Goal: Transaction & Acquisition: Subscribe to service/newsletter

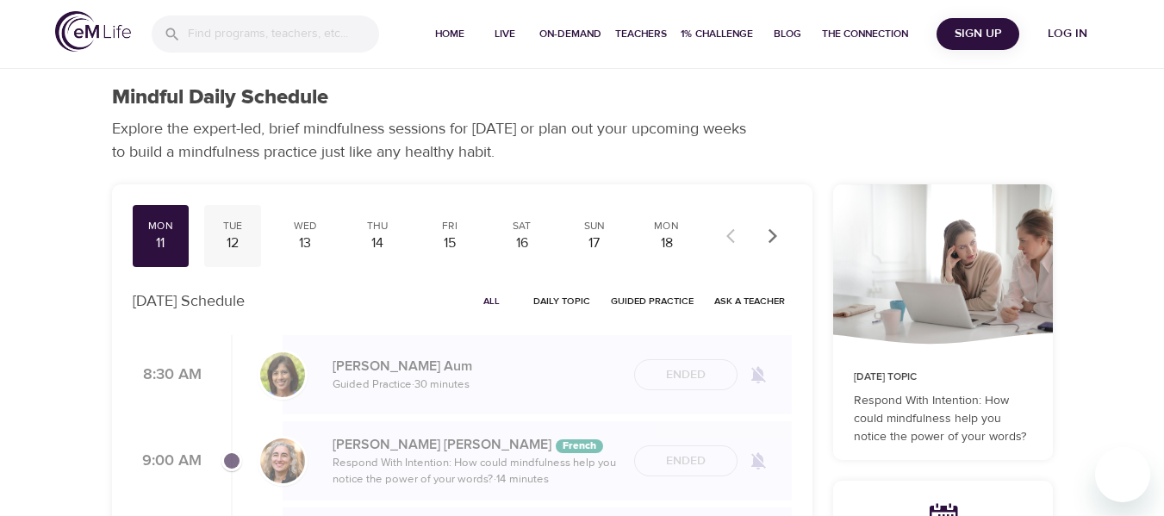
click at [231, 246] on div "12" at bounding box center [232, 244] width 43 height 20
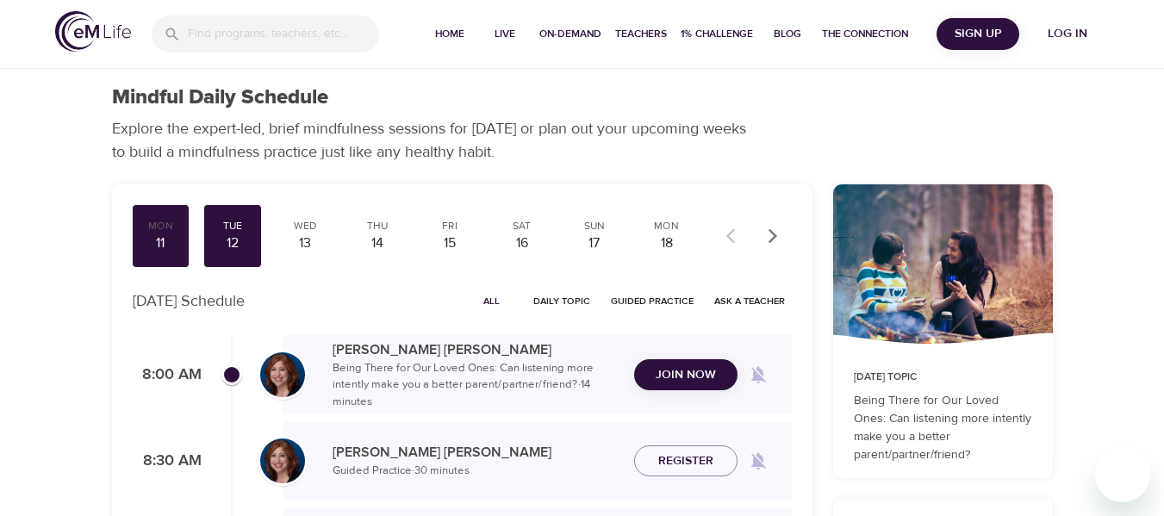
scroll to position [86, 0]
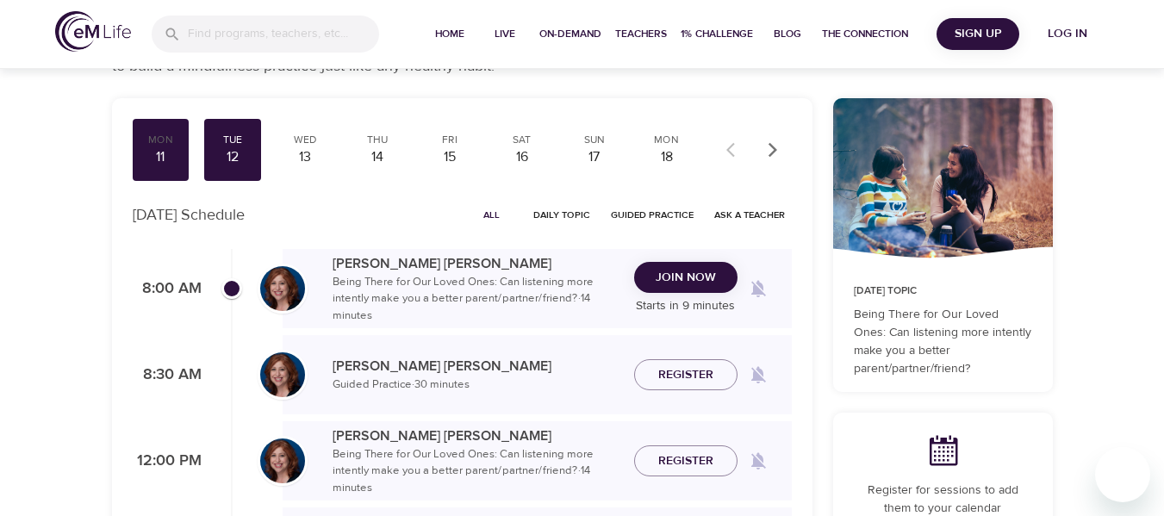
click at [658, 277] on span "Join Now" at bounding box center [686, 278] width 60 height 22
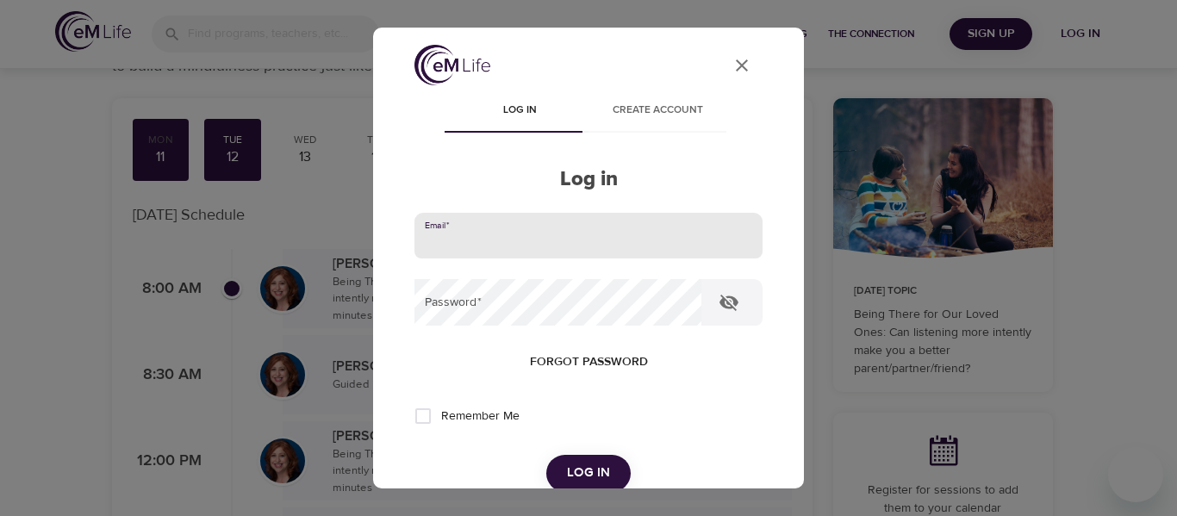
click at [582, 245] on input "email" at bounding box center [589, 236] width 348 height 47
type input "[EMAIL_ADDRESS][PERSON_NAME][DOMAIN_NAME]"
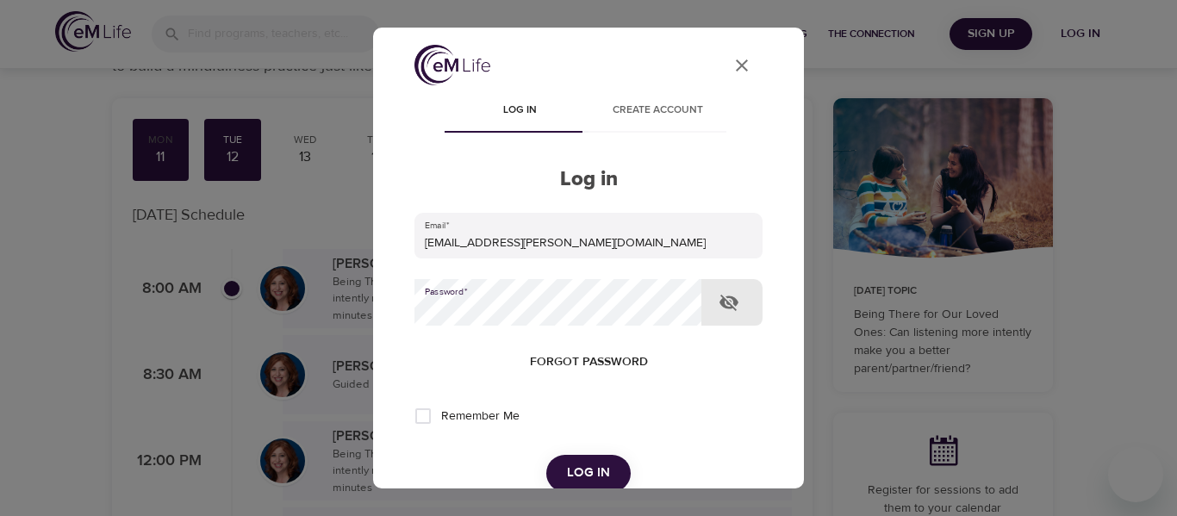
click at [427, 414] on input "Remember Me" at bounding box center [423, 416] width 36 height 36
checkbox input "true"
click at [567, 470] on span "Log in" at bounding box center [588, 473] width 43 height 22
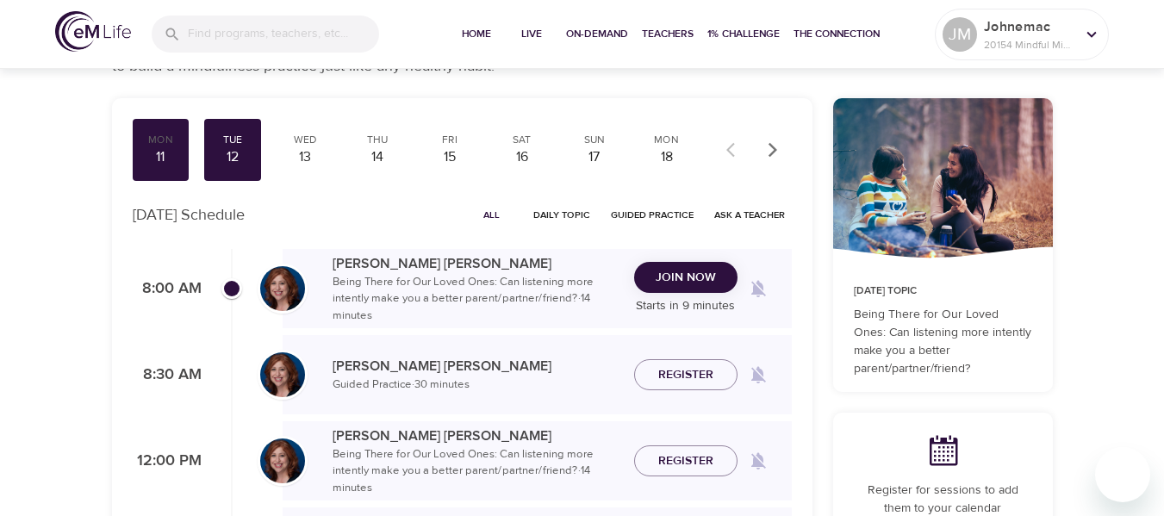
checkbox input "true"
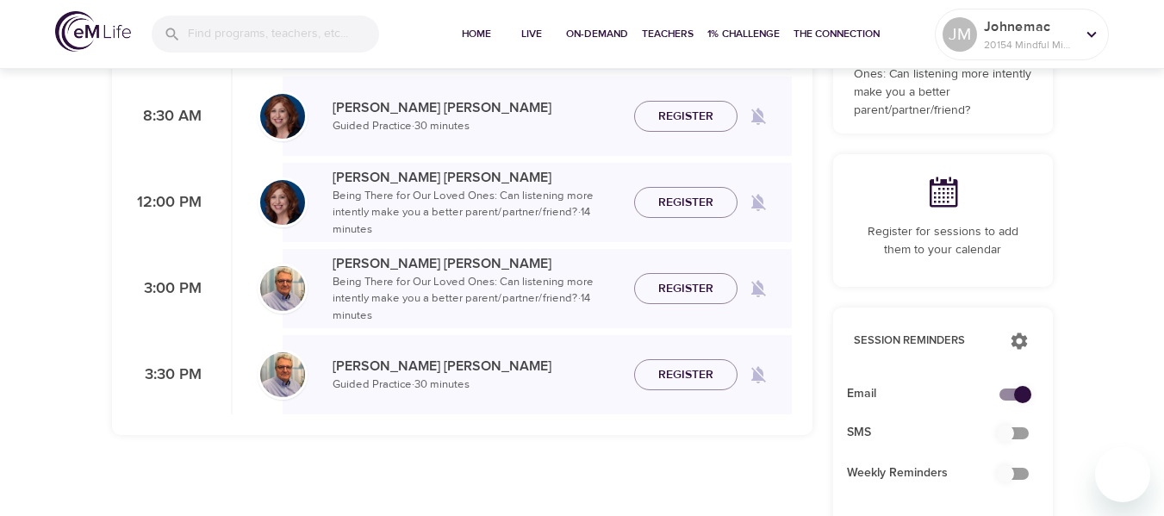
scroll to position [259, 0]
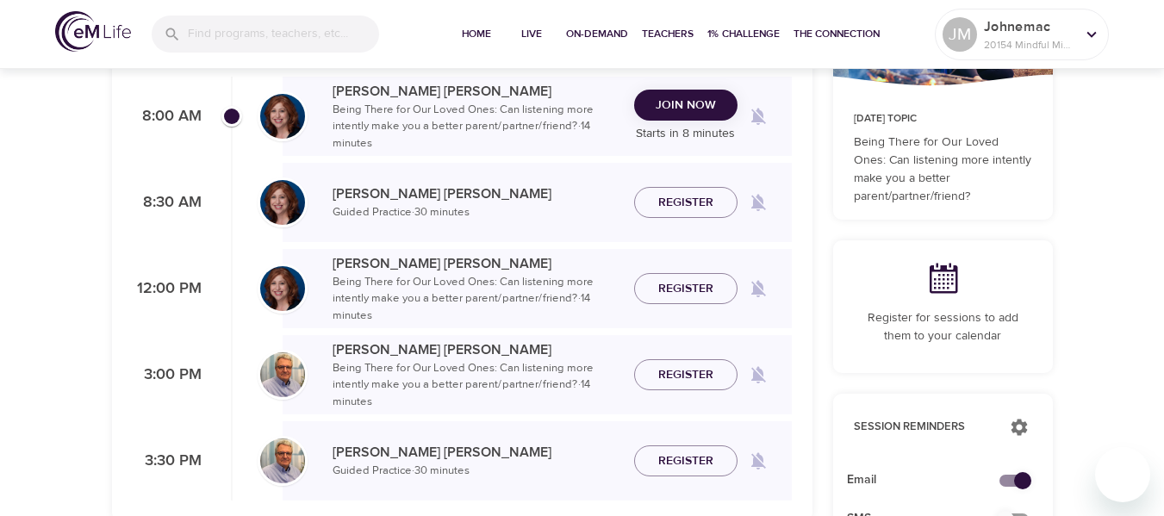
click at [689, 115] on span "Join Now" at bounding box center [686, 106] width 60 height 22
